Goal: Navigation & Orientation: Find specific page/section

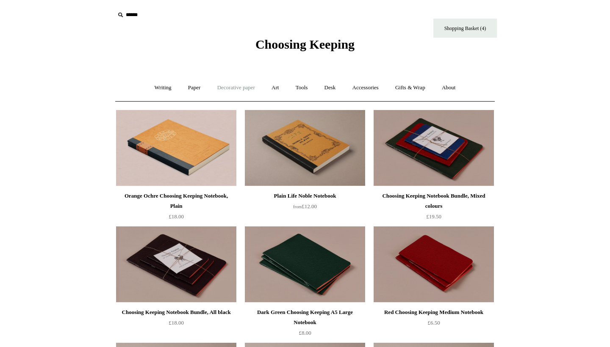
click at [244, 86] on link "Decorative paper +" at bounding box center [236, 88] width 53 height 22
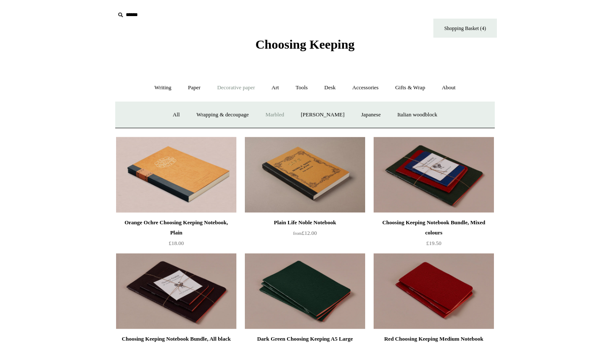
click at [269, 116] on link "Marbled" at bounding box center [275, 115] width 34 height 22
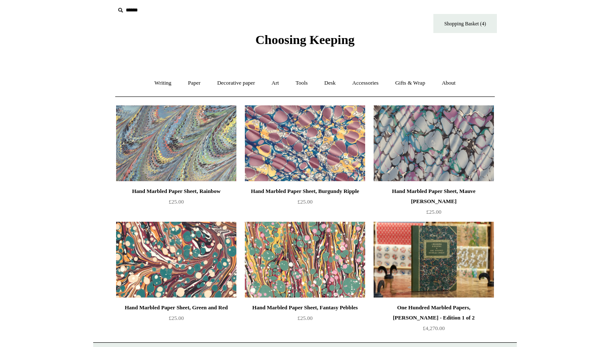
scroll to position [6, 0]
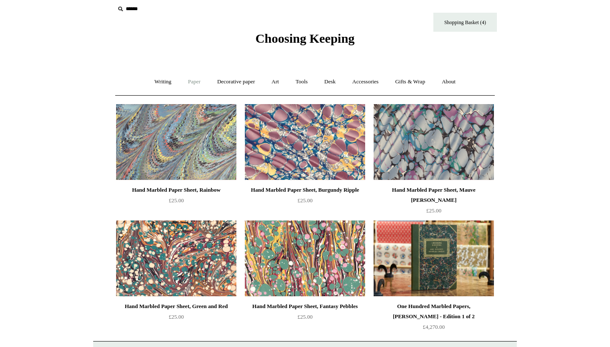
click at [182, 81] on link "Paper +" at bounding box center [194, 82] width 28 height 22
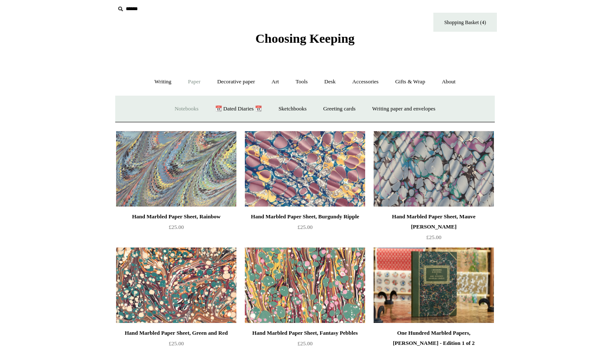
click at [181, 113] on link "Notebooks +" at bounding box center [186, 109] width 39 height 22
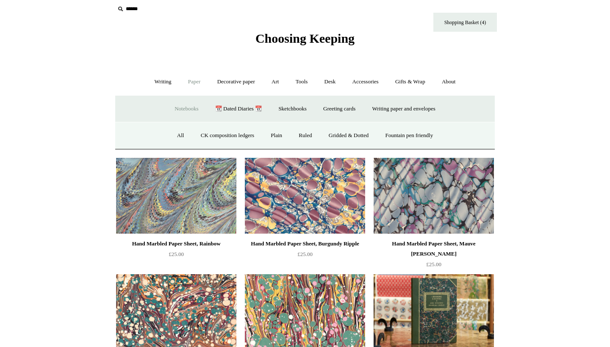
click at [183, 112] on link "Notebooks -" at bounding box center [186, 109] width 39 height 22
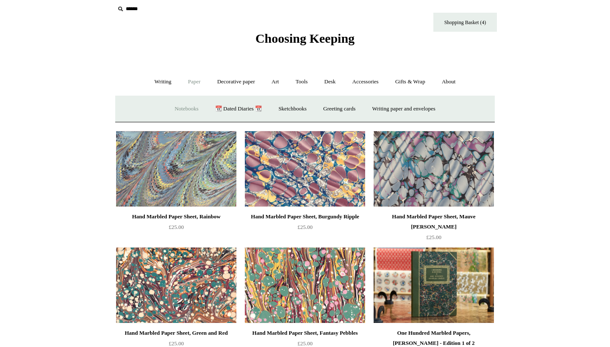
click at [183, 112] on link "Notebooks +" at bounding box center [186, 109] width 39 height 22
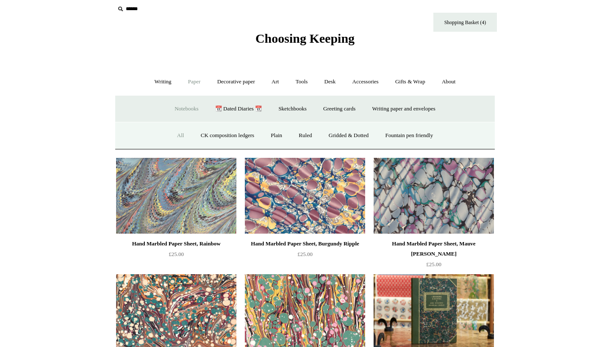
click at [170, 141] on link "All" at bounding box center [180, 136] width 22 height 22
click at [413, 133] on link "Fountain pen friendly" at bounding box center [409, 136] width 63 height 22
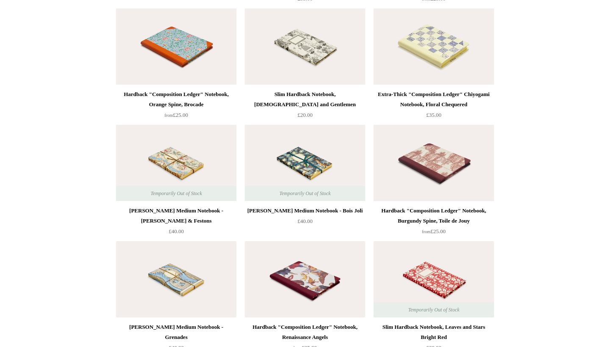
scroll to position [4068, 0]
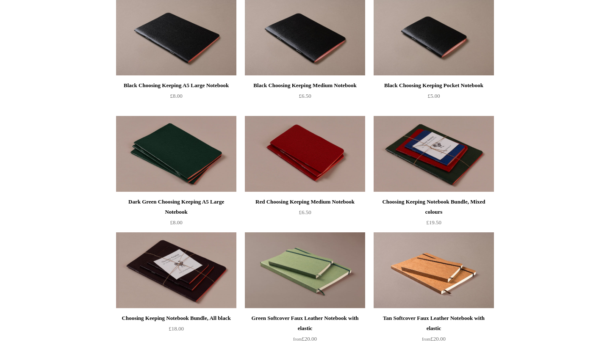
scroll to position [694, 0]
